Goal: Task Accomplishment & Management: Manage account settings

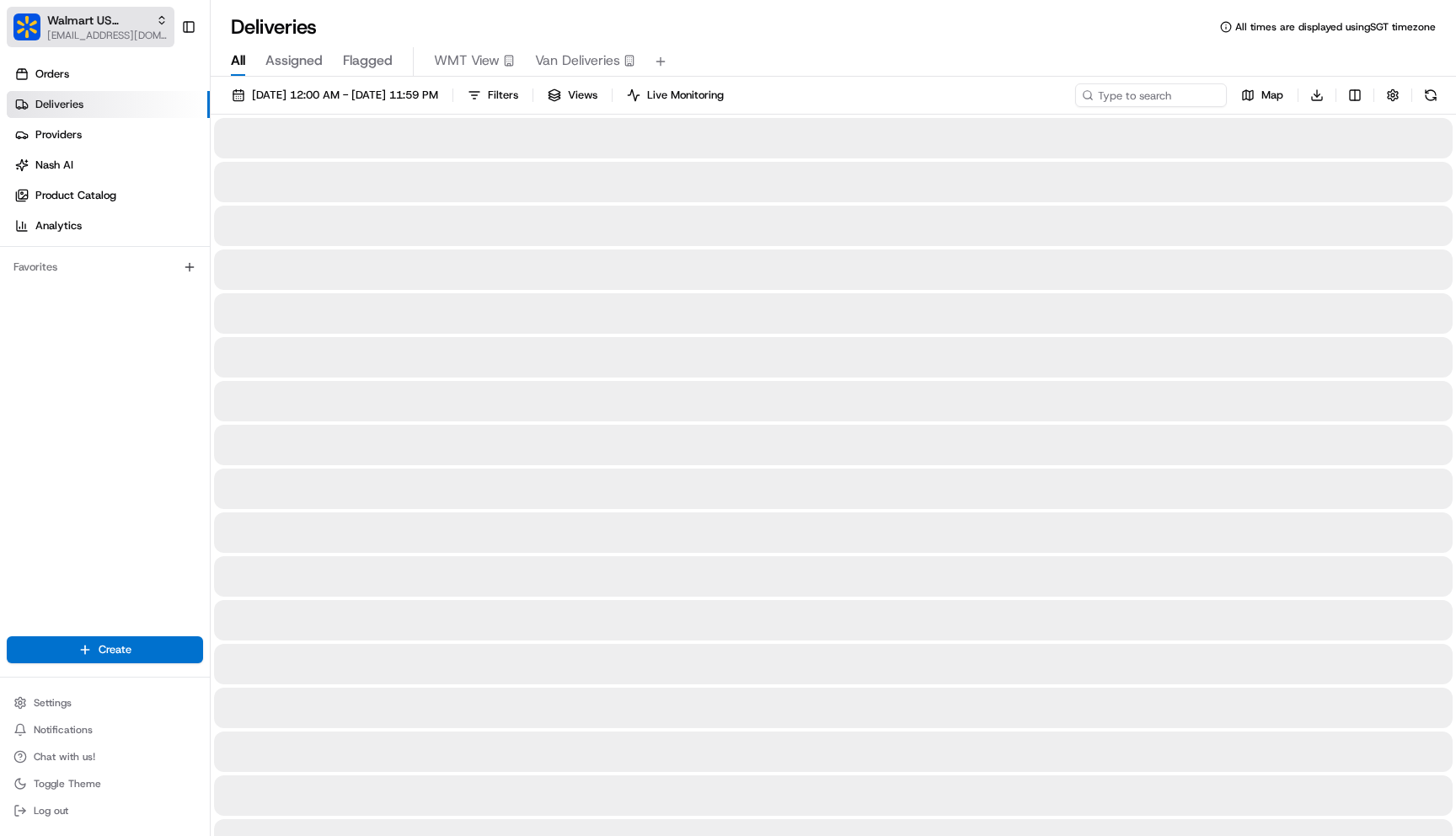
click at [94, 12] on span "Walmart US Stores" at bounding box center [98, 19] width 102 height 17
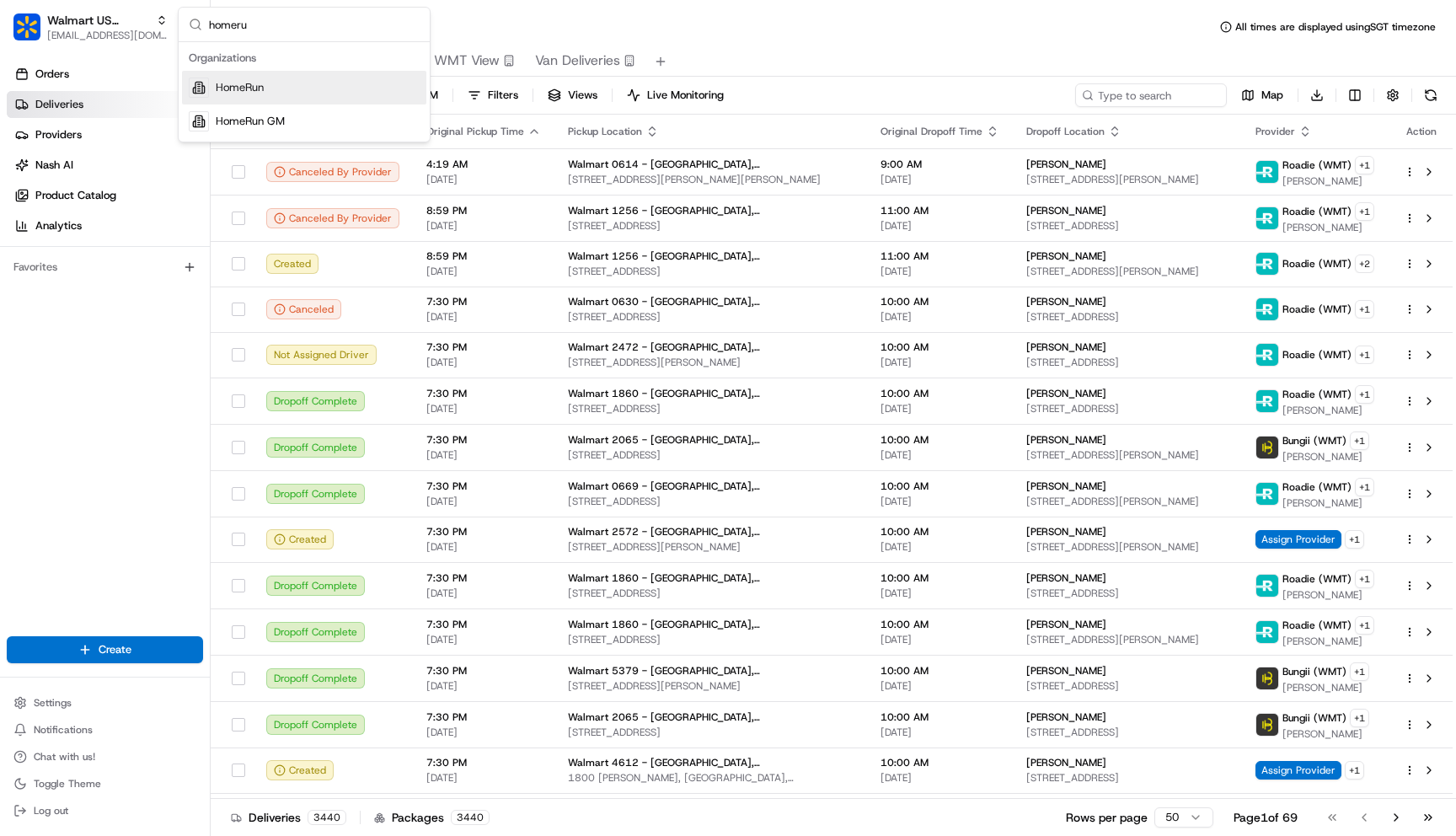
type input "homeru"
click at [253, 98] on div "HomeRun" at bounding box center [303, 87] width 244 height 34
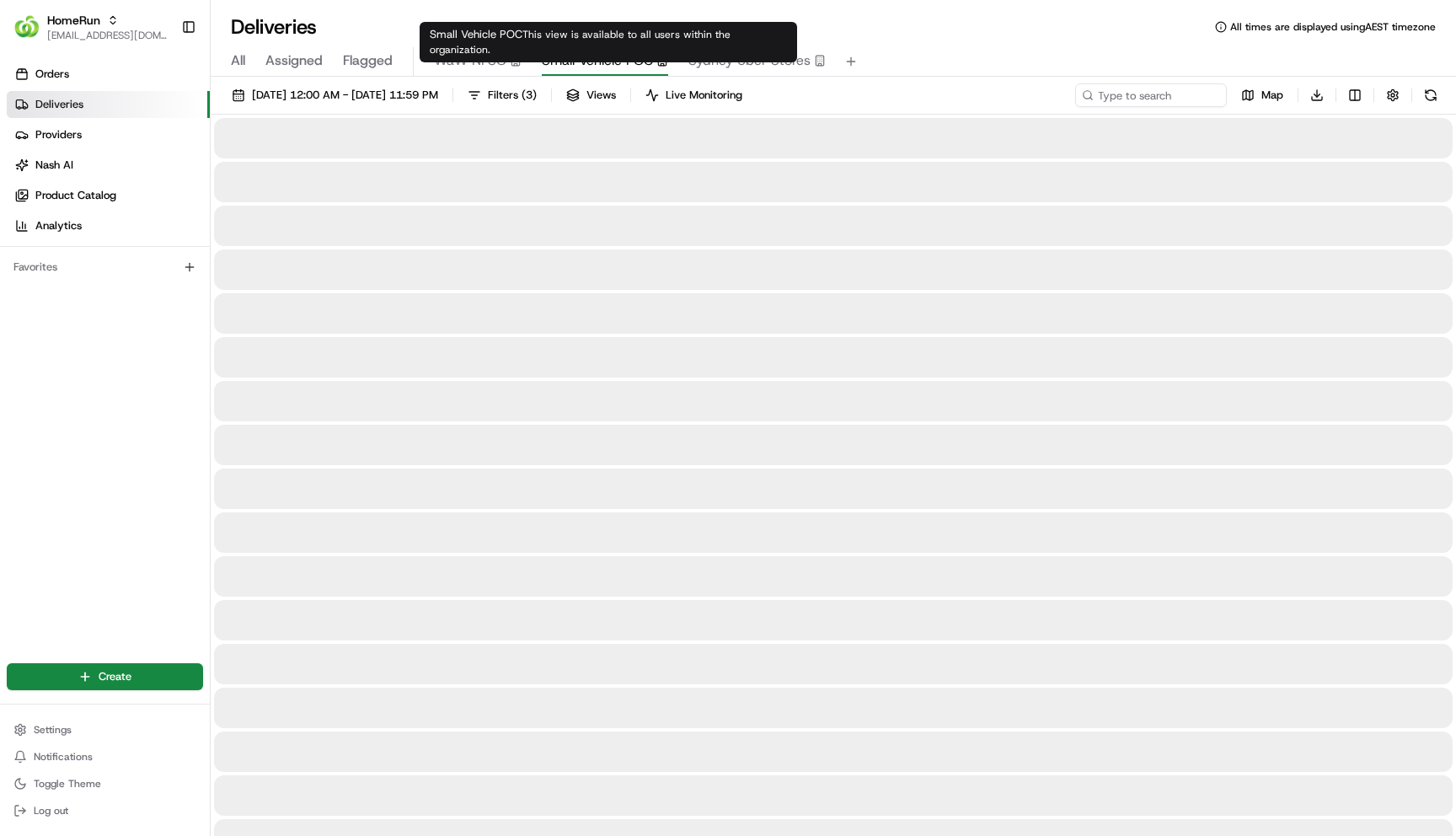
click at [590, 53] on span "Small Vehicle POC" at bounding box center [597, 60] width 111 height 20
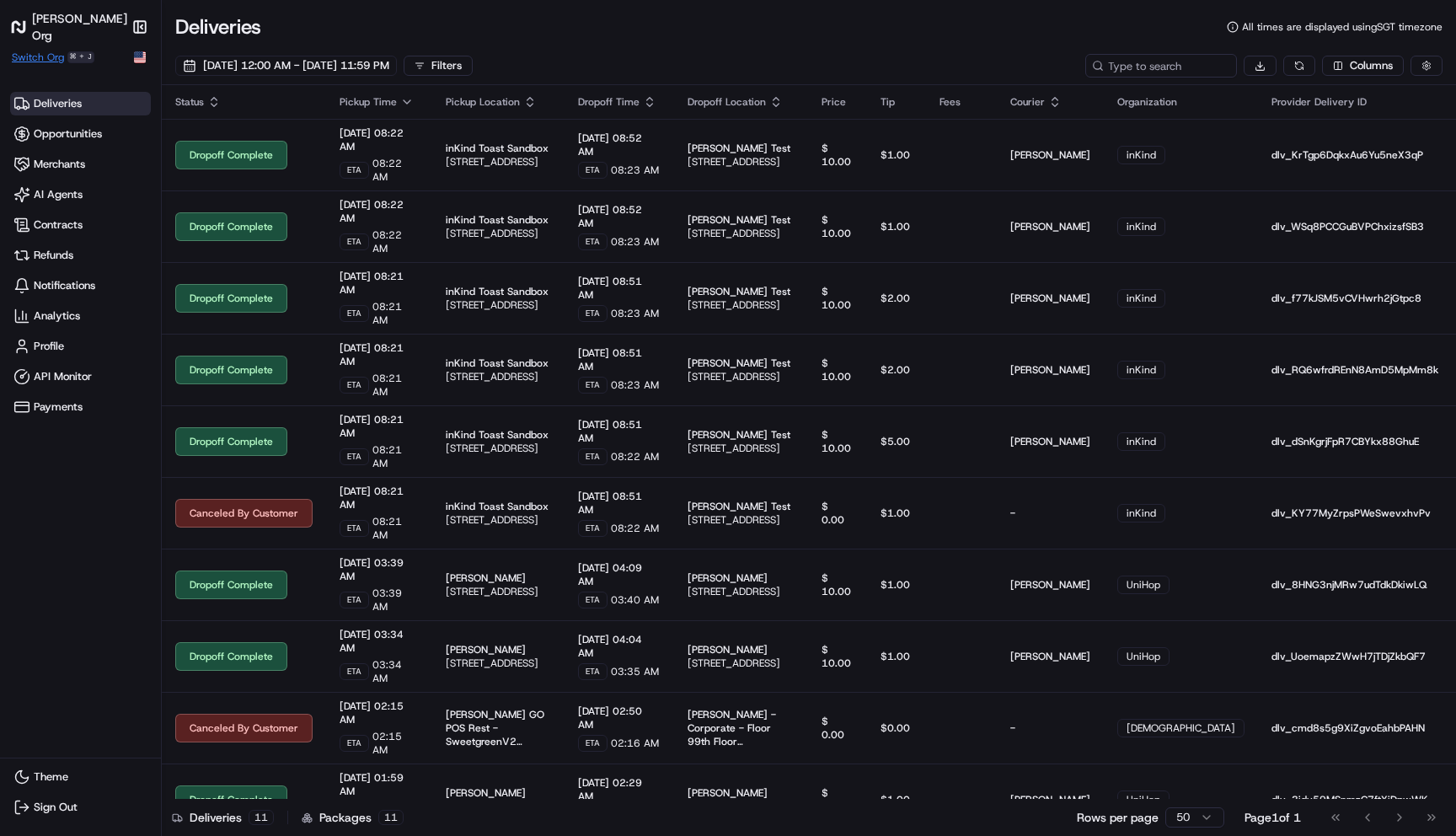
click at [40, 58] on span "Switch Org" at bounding box center [38, 57] width 52 height 13
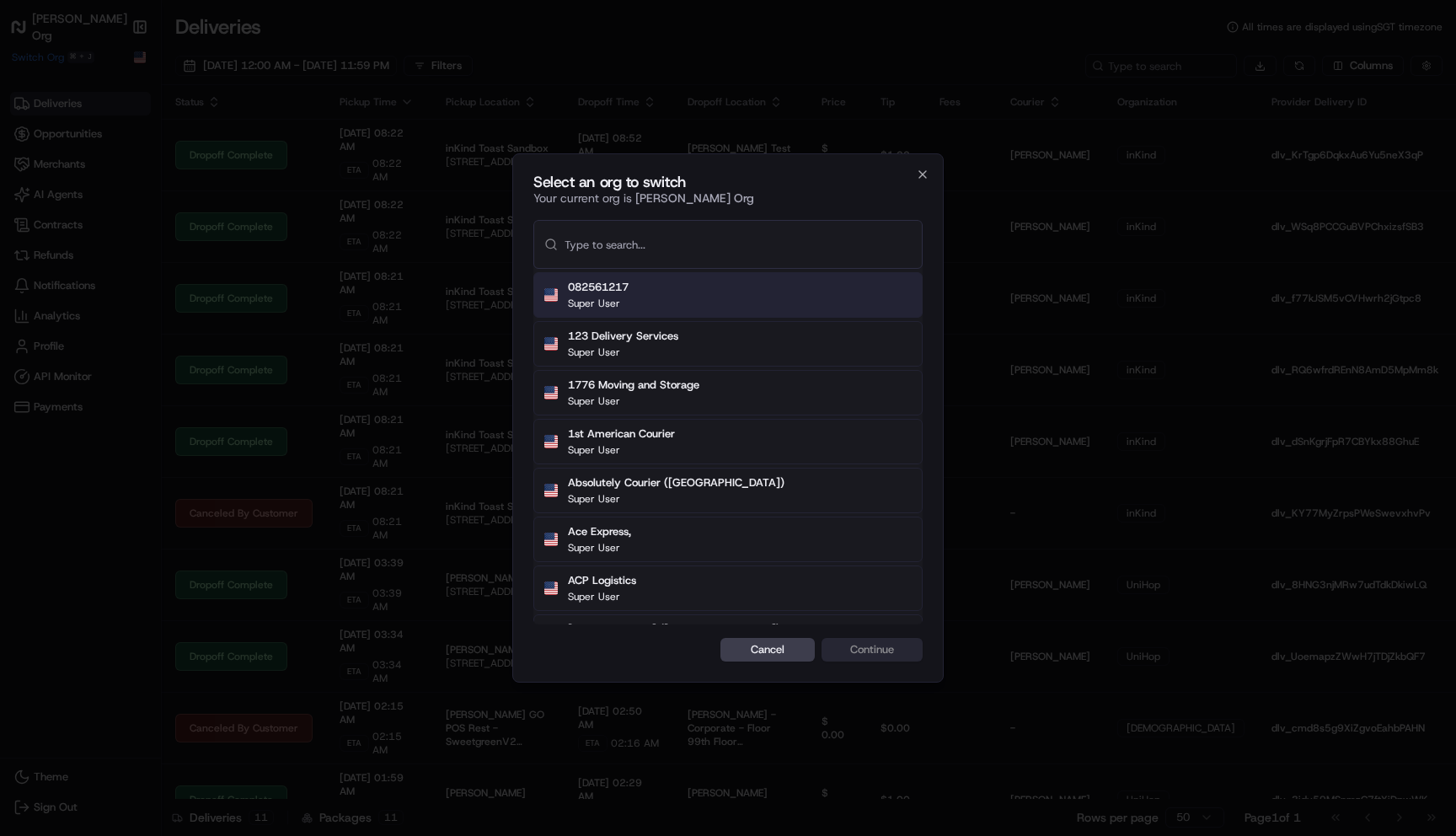
paste input "Demo: Driver app APAC"
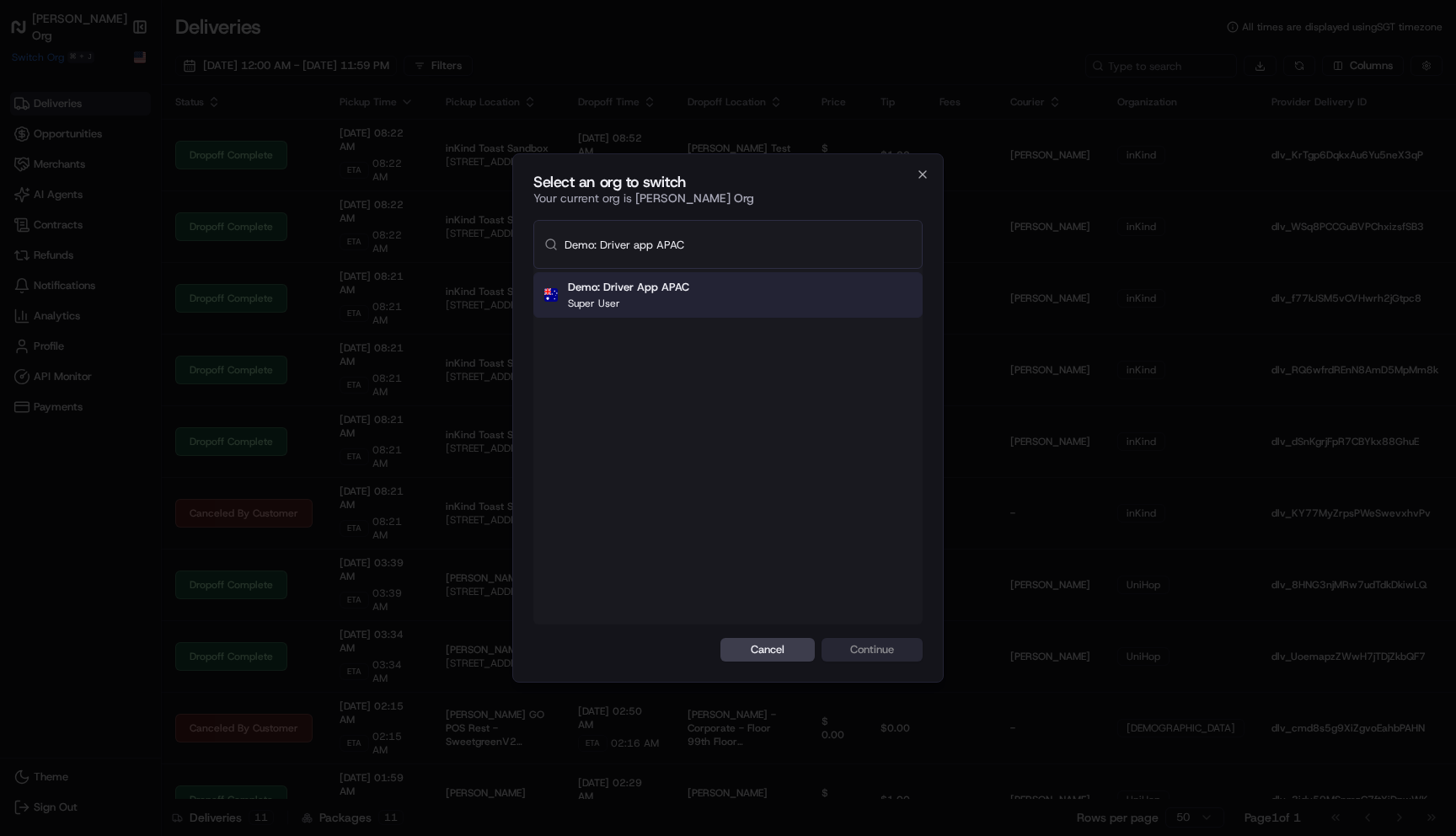
type input "Demo: Driver app APAC"
click at [777, 308] on div "Demo: Driver App APAC Super User" at bounding box center [728, 295] width 389 height 45
click at [858, 650] on button "Continue" at bounding box center [873, 649] width 101 height 24
